Goal: Navigation & Orientation: Find specific page/section

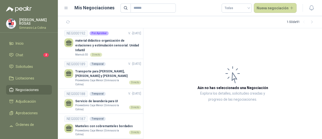
click at [31, 91] on span "Negociaciones" at bounding box center [27, 90] width 23 height 6
click at [29, 64] on span "Solicitudes" at bounding box center [24, 67] width 17 height 6
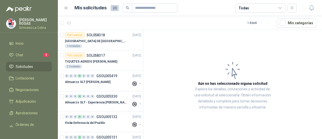
click at [22, 67] on span "Solicitudes" at bounding box center [24, 67] width 17 height 6
